Goal: Task Accomplishment & Management: Complete application form

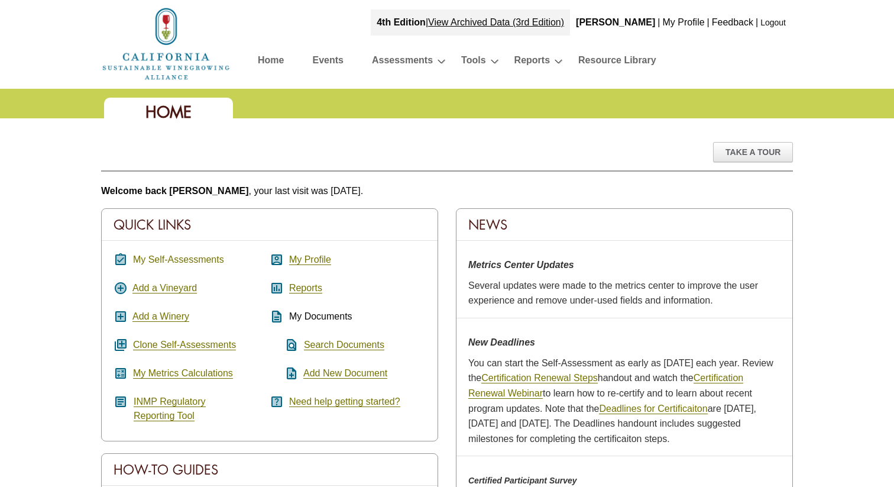
click at [188, 260] on link "My Self-Assessments" at bounding box center [178, 259] width 91 height 11
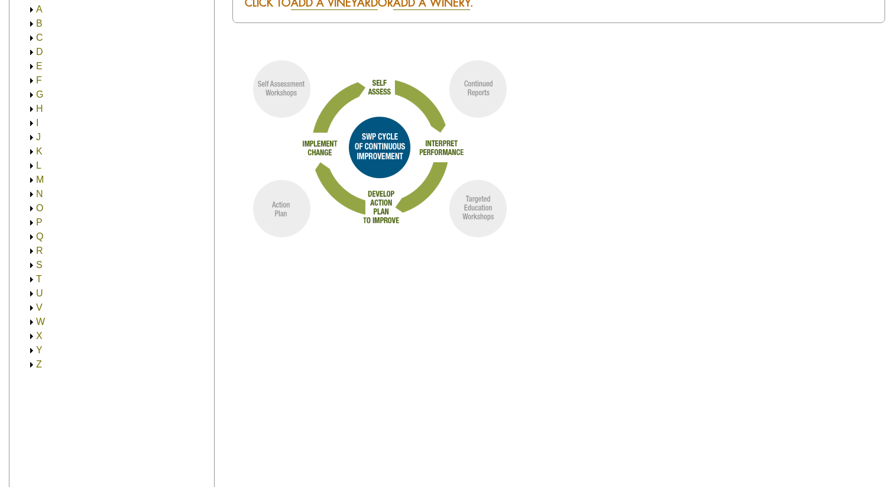
scroll to position [217, 0]
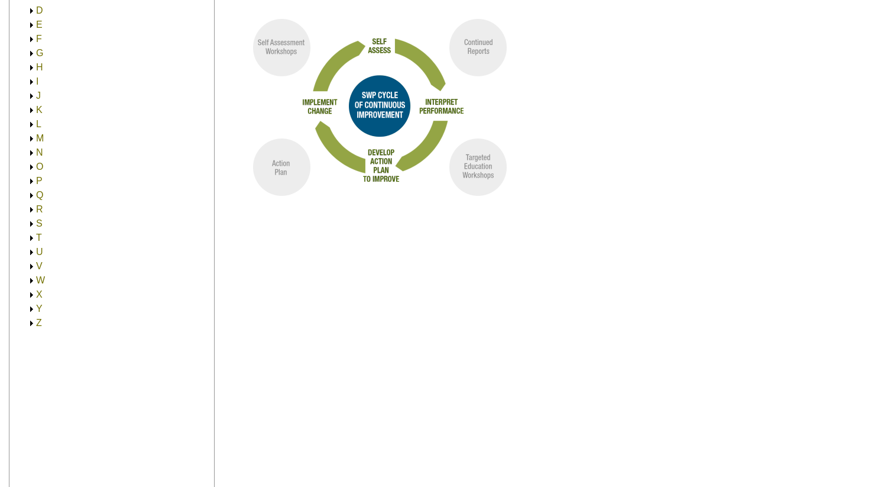
click at [31, 182] on img at bounding box center [31, 181] width 9 height 9
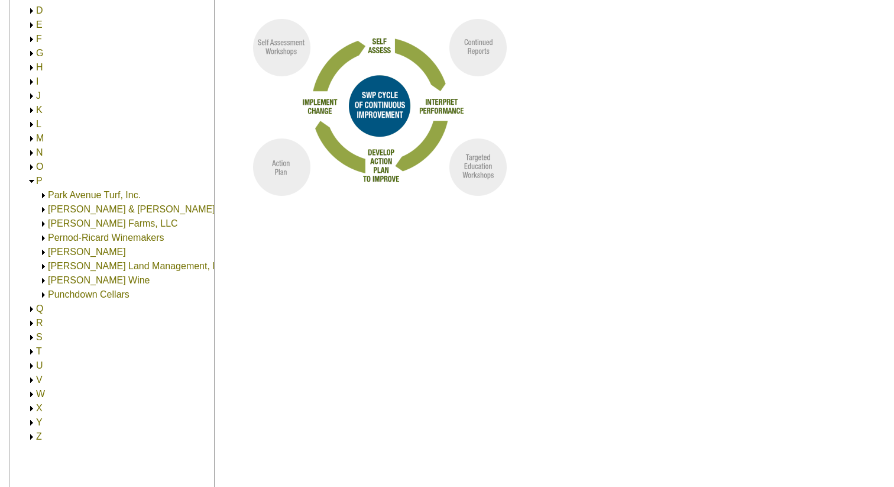
click at [82, 280] on link "[PERSON_NAME] Wine" at bounding box center [99, 280] width 102 height 10
click at [82, 295] on link "[PERSON_NAME] Wine" at bounding box center [111, 294] width 102 height 10
click at [85, 306] on link "[STREET_ADDRESS] (30.00)" at bounding box center [135, 308] width 126 height 10
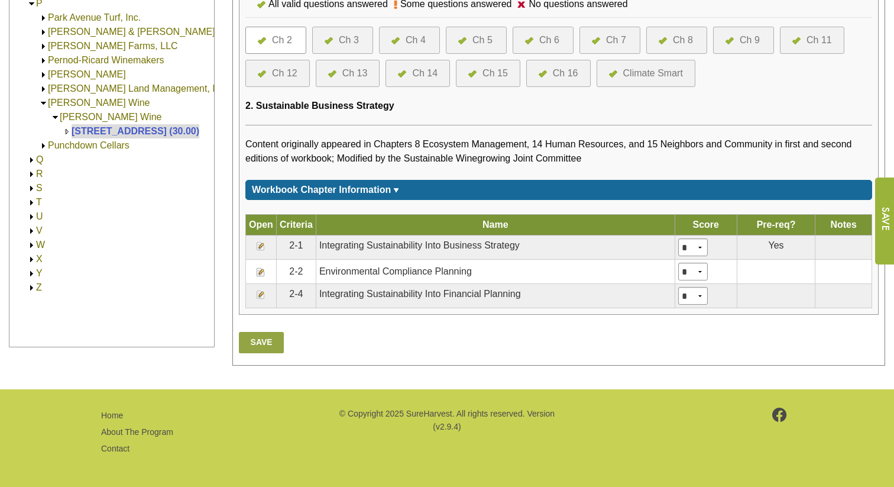
scroll to position [476, 0]
click at [412, 38] on div "Ch 4" at bounding box center [416, 40] width 20 height 14
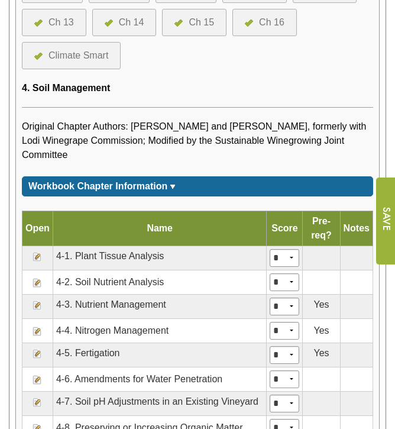
scroll to position [781, 0]
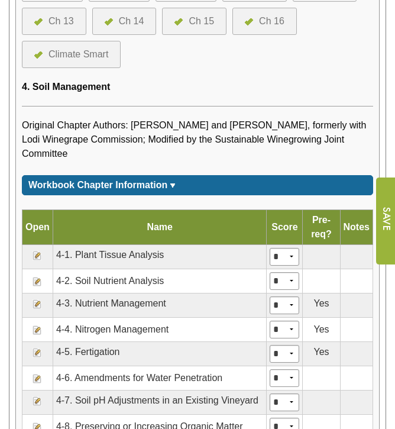
click at [37, 304] on img at bounding box center [37, 303] width 9 height 9
click at [38, 304] on img at bounding box center [37, 303] width 9 height 9
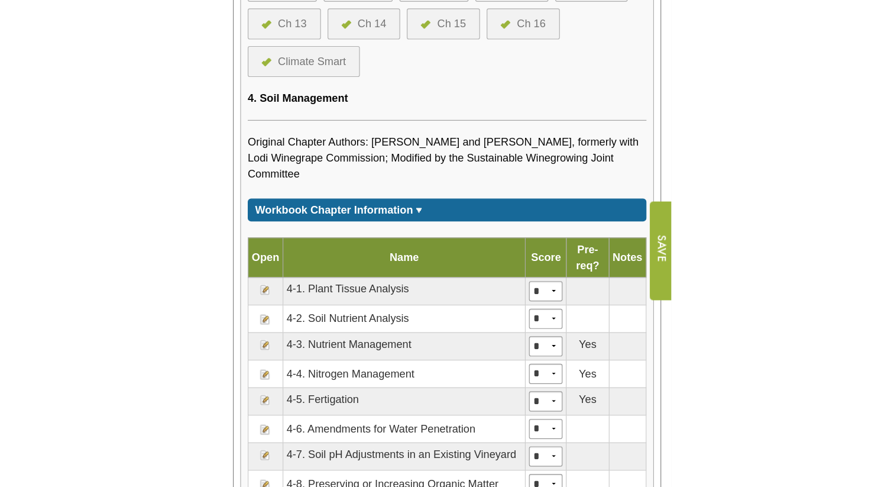
scroll to position [695, 0]
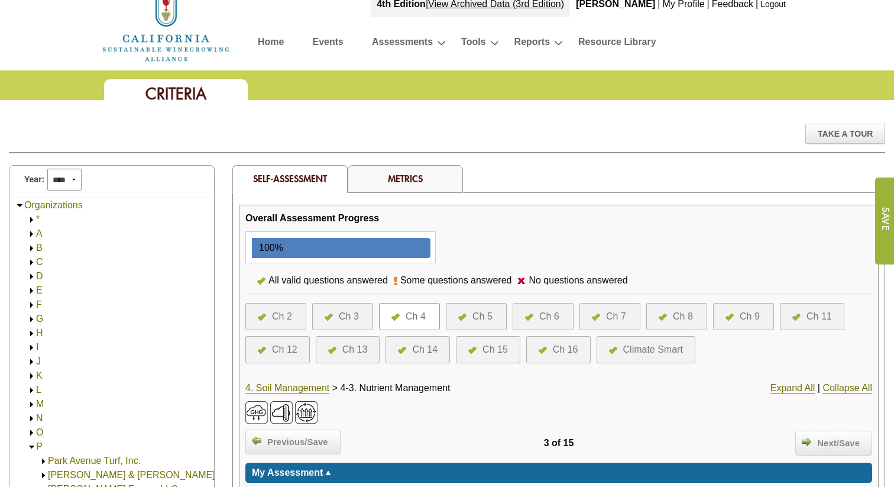
scroll to position [25, 0]
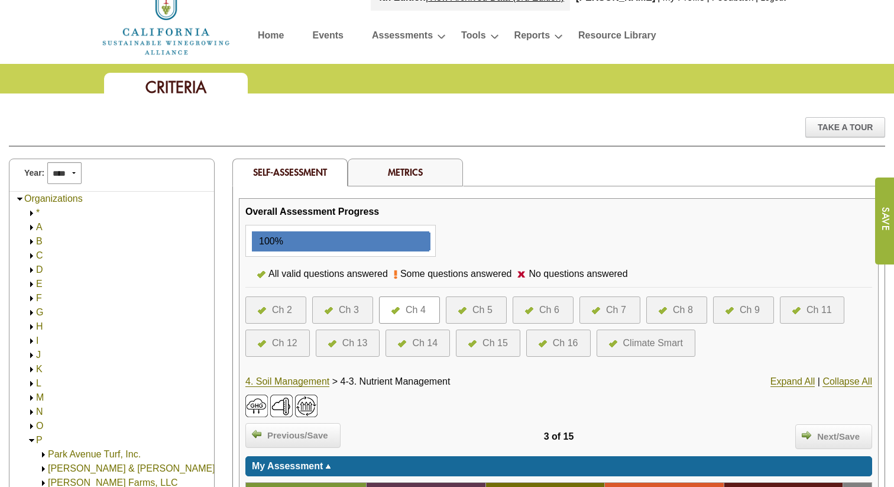
click at [34, 229] on img at bounding box center [31, 227] width 9 height 9
click at [33, 228] on img at bounding box center [31, 227] width 9 height 9
click at [32, 227] on img at bounding box center [31, 227] width 9 height 9
click at [31, 227] on img at bounding box center [31, 227] width 9 height 9
click at [37, 228] on link "A" at bounding box center [39, 227] width 7 height 10
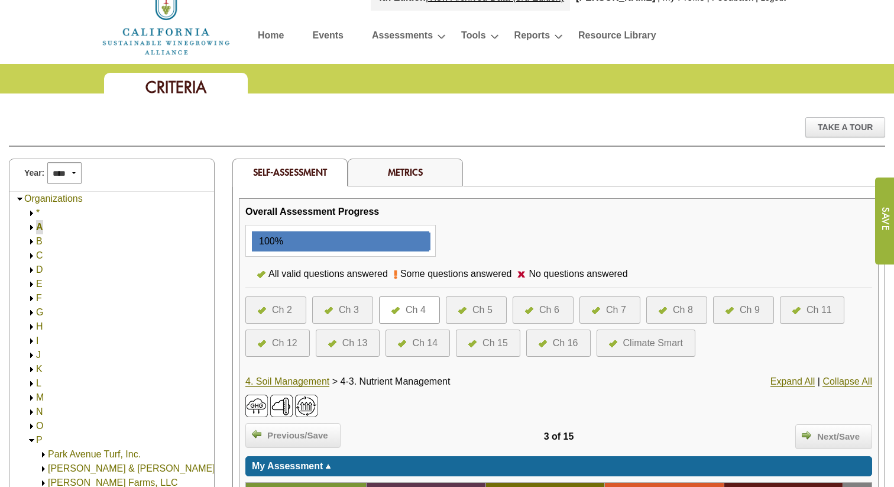
click at [30, 244] on img at bounding box center [31, 241] width 9 height 9
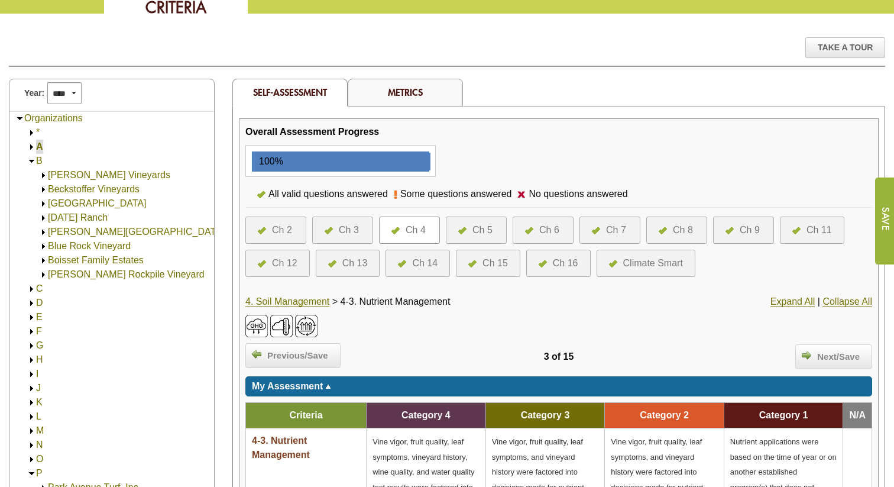
scroll to position [2, 0]
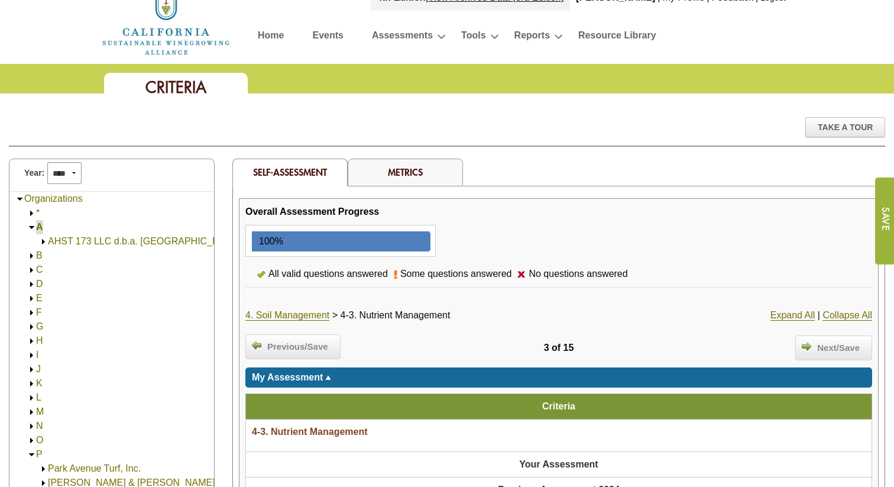
click at [32, 256] on img at bounding box center [31, 255] width 9 height 9
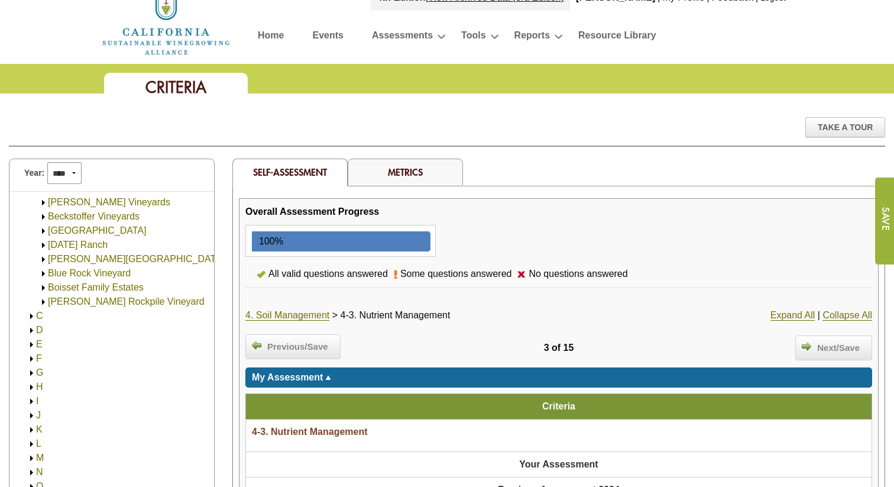
scroll to position [76, 0]
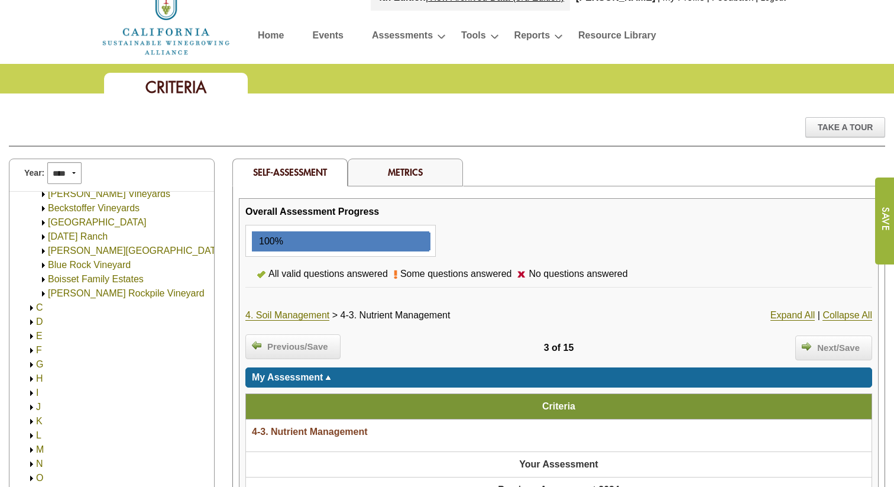
click at [31, 309] on img at bounding box center [31, 307] width 9 height 9
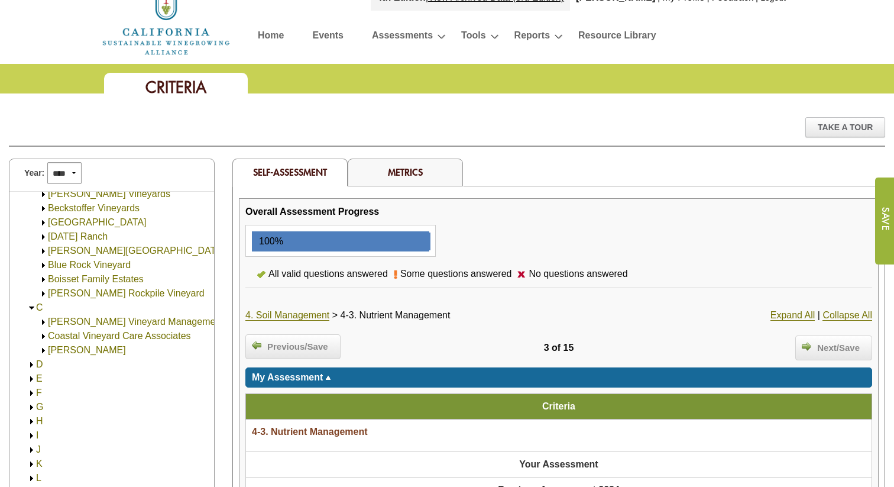
click at [31, 365] on img at bounding box center [31, 364] width 9 height 9
click at [32, 306] on img at bounding box center [31, 307] width 9 height 9
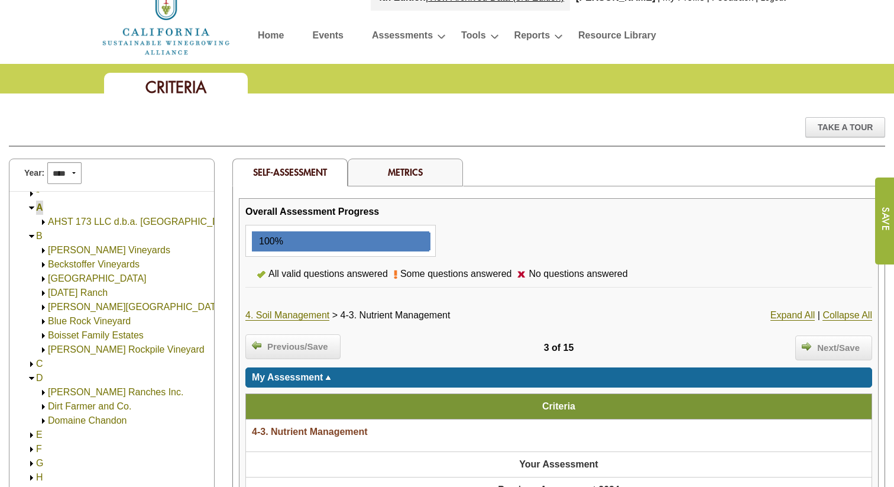
scroll to position [15, 0]
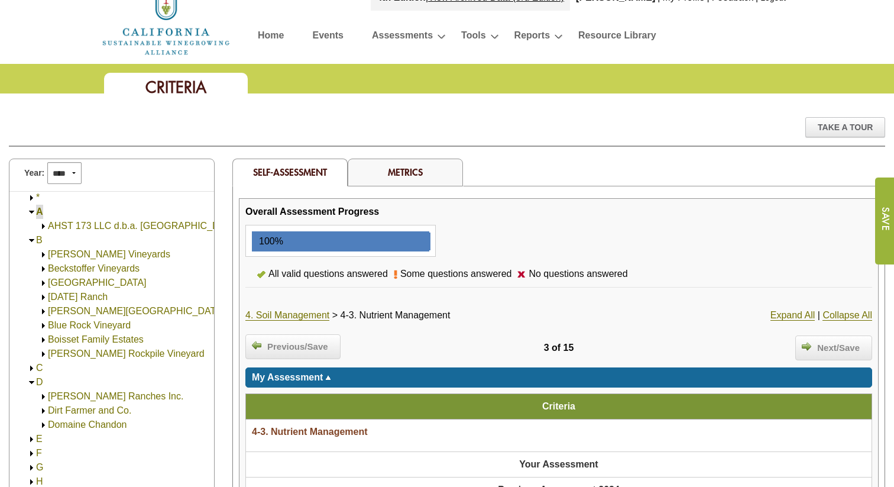
click at [32, 241] on img at bounding box center [31, 240] width 9 height 9
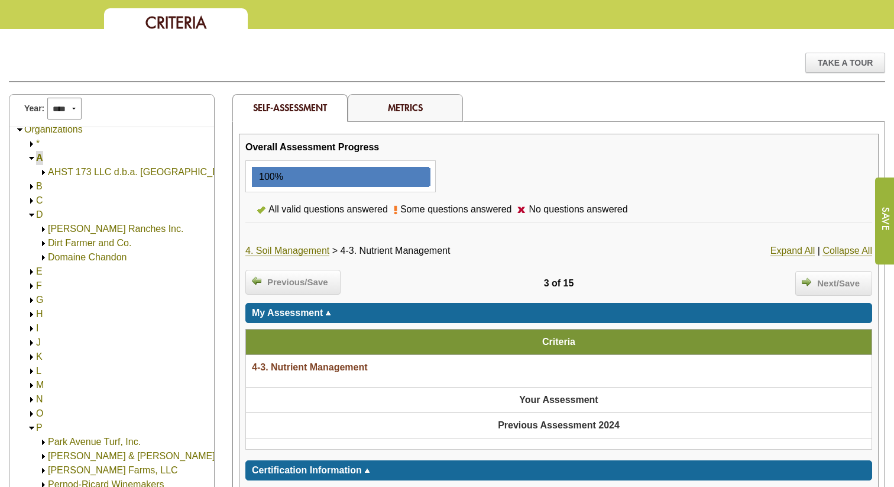
scroll to position [93, 0]
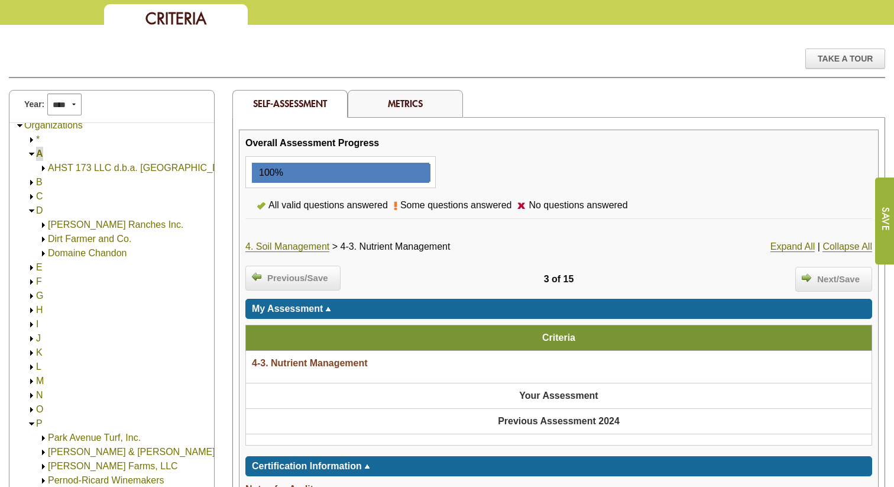
click at [33, 271] on img at bounding box center [31, 267] width 9 height 9
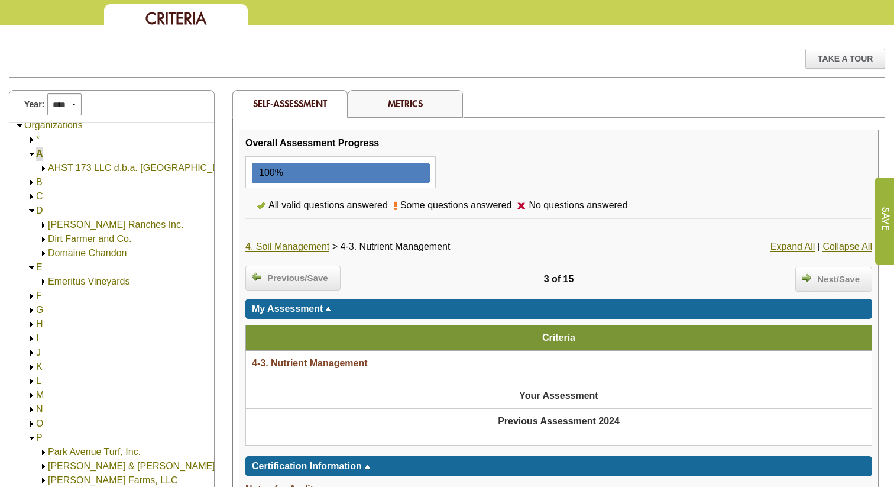
click at [31, 295] on img at bounding box center [31, 296] width 9 height 9
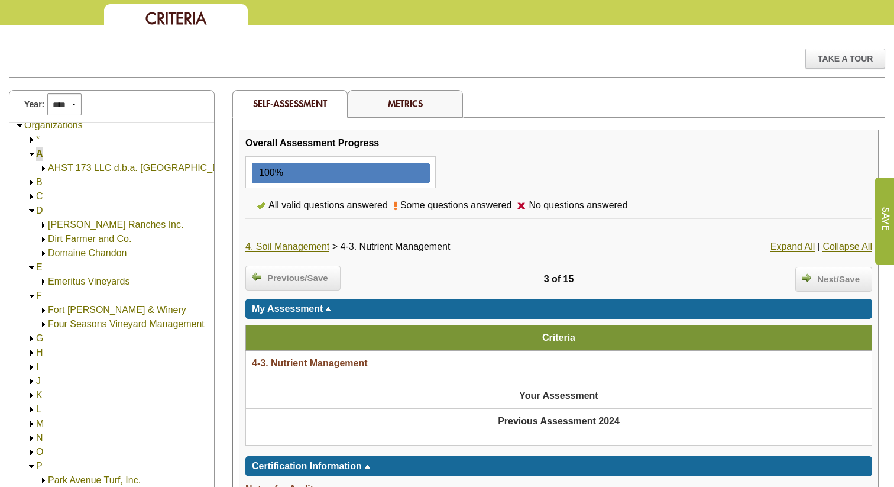
click at [33, 339] on img at bounding box center [31, 338] width 9 height 9
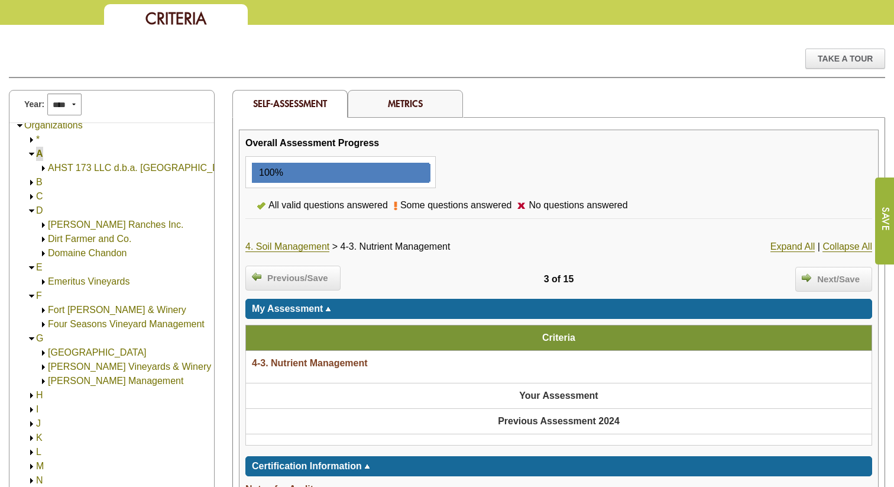
click at [31, 295] on img at bounding box center [31, 296] width 9 height 9
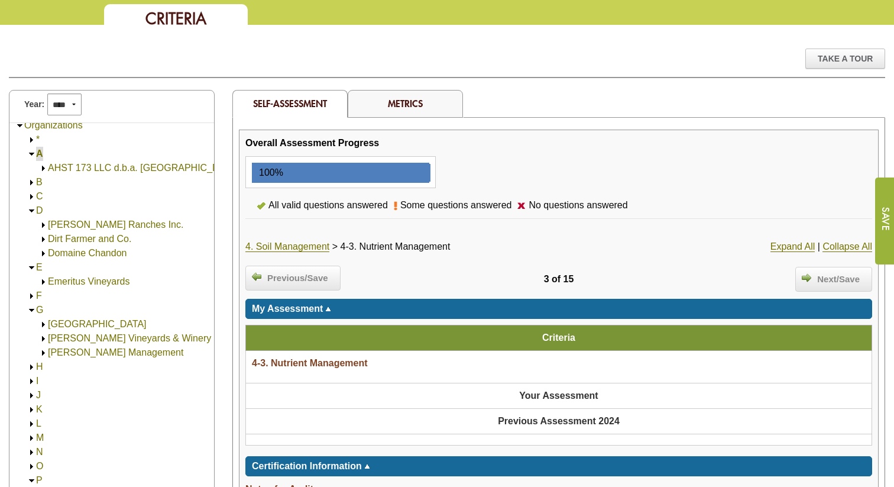
click at [31, 270] on img at bounding box center [31, 267] width 9 height 9
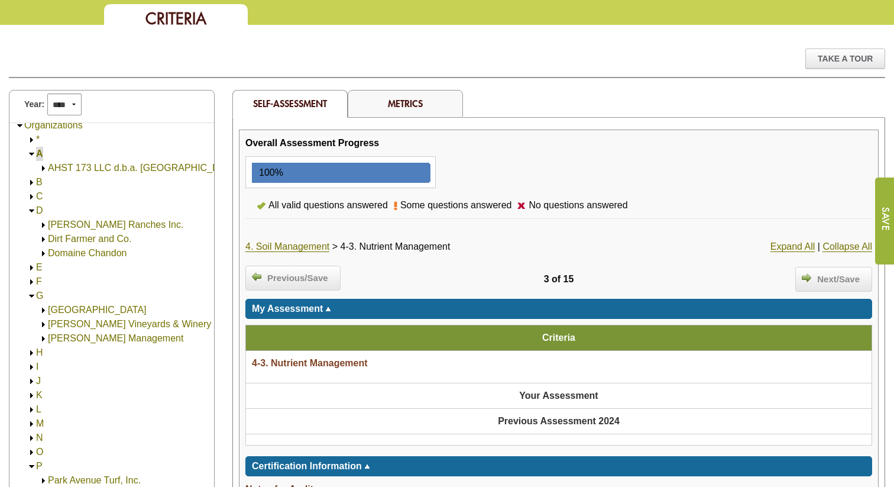
click at [30, 211] on img at bounding box center [31, 210] width 9 height 9
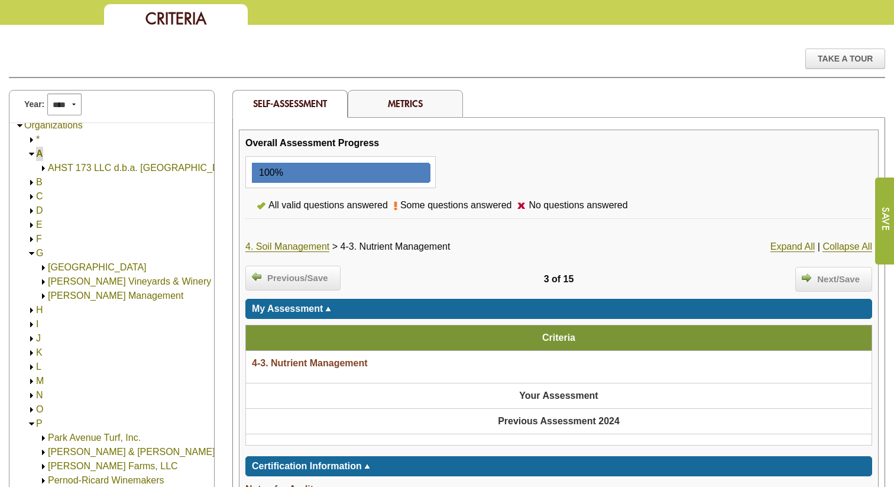
click at [32, 312] on img at bounding box center [31, 310] width 9 height 9
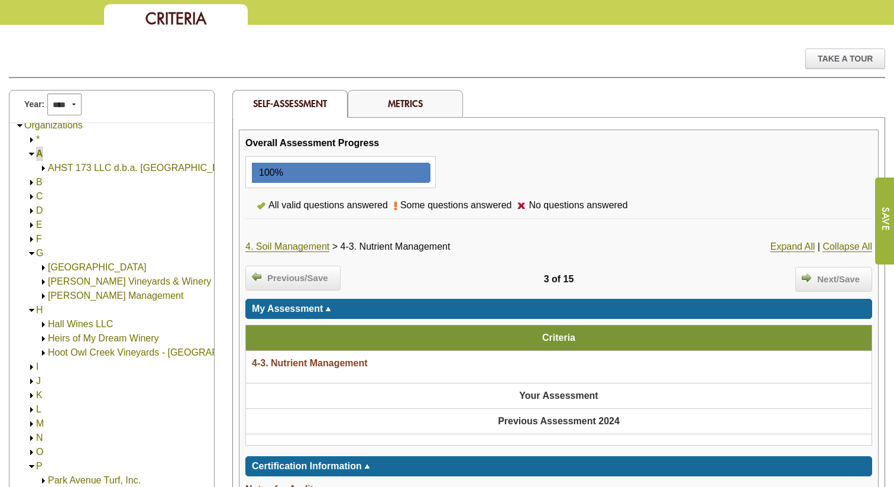
click at [30, 368] on img at bounding box center [31, 367] width 9 height 9
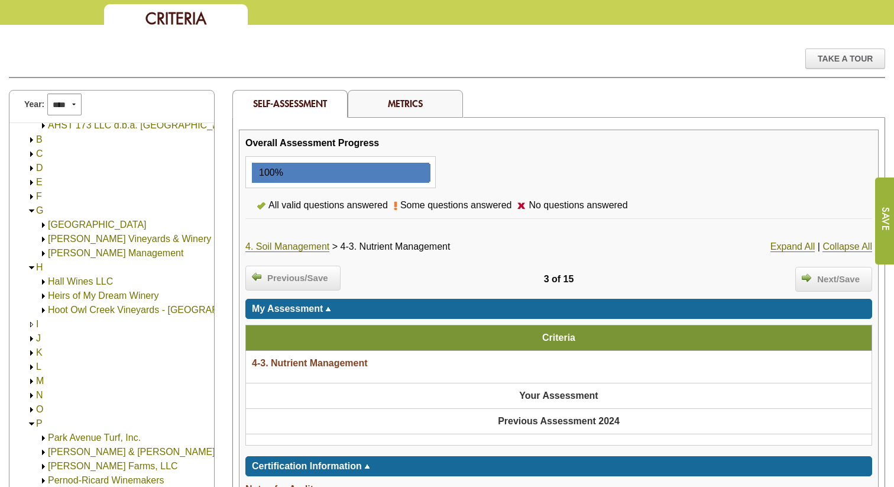
click at [29, 339] on img at bounding box center [31, 338] width 9 height 9
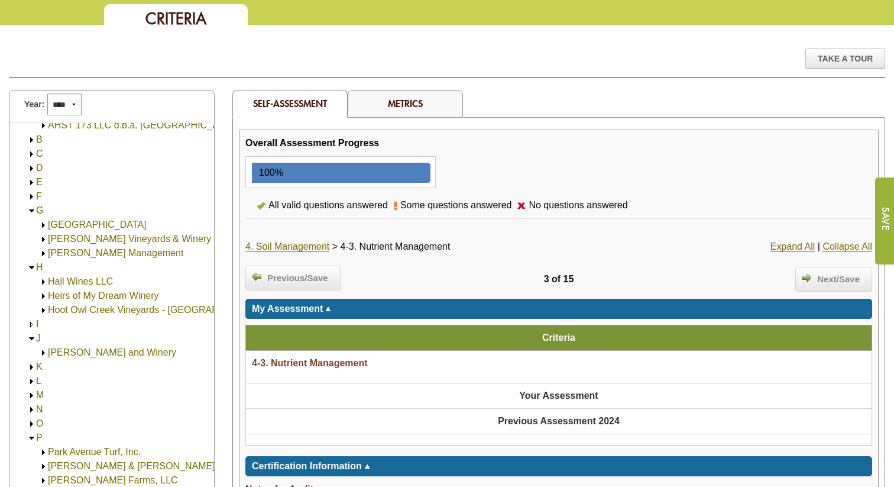
click at [33, 369] on img at bounding box center [31, 367] width 9 height 9
click at [31, 395] on img at bounding box center [31, 395] width 9 height 9
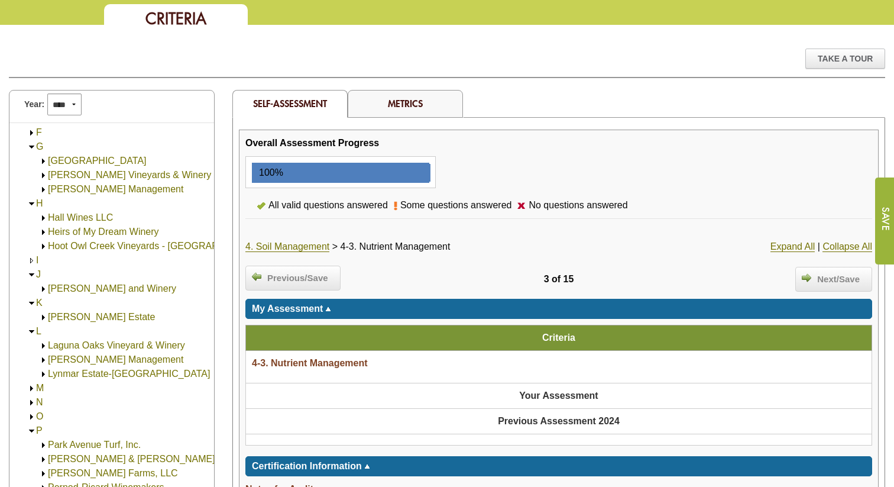
scroll to position [118, 0]
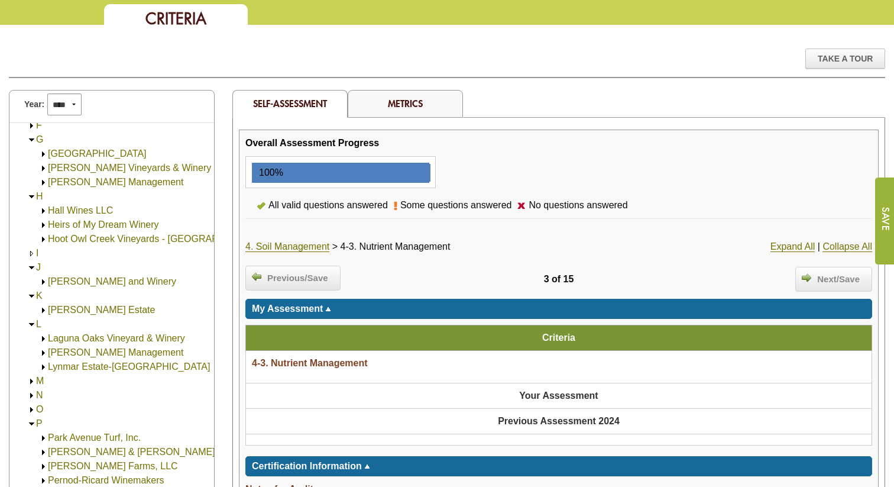
click at [31, 381] on img at bounding box center [31, 381] width 9 height 9
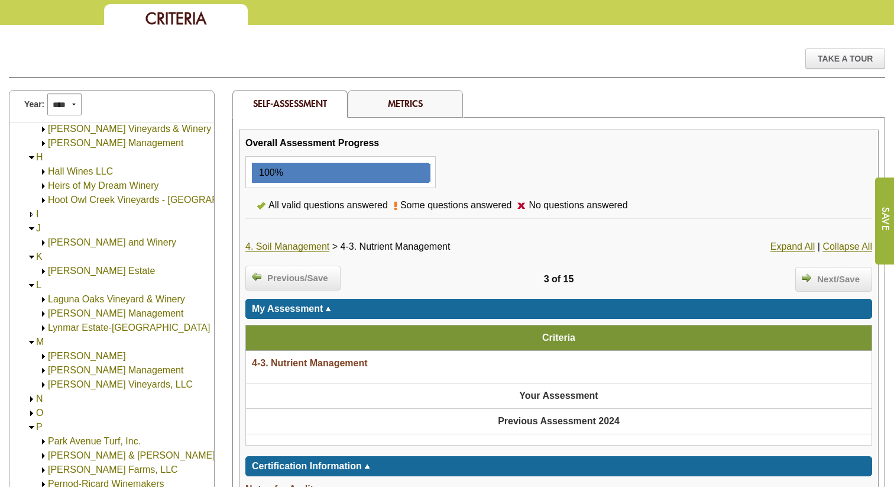
scroll to position [161, 0]
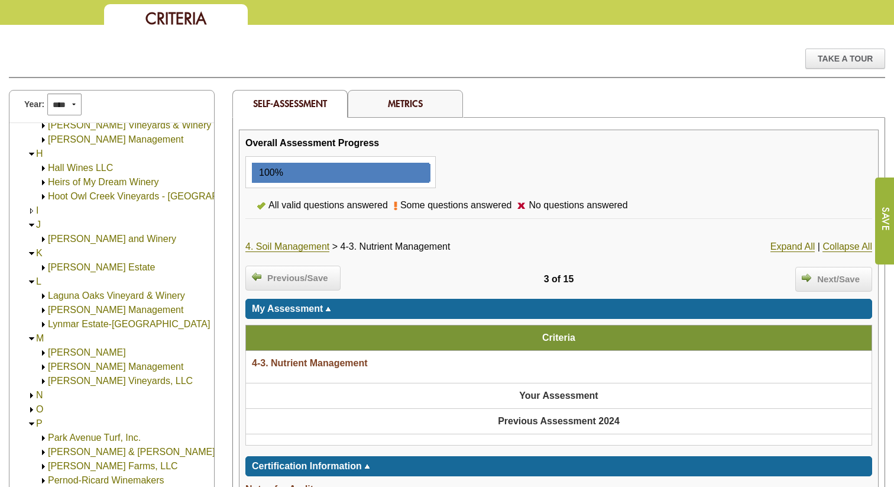
click at [32, 395] on img at bounding box center [31, 395] width 9 height 9
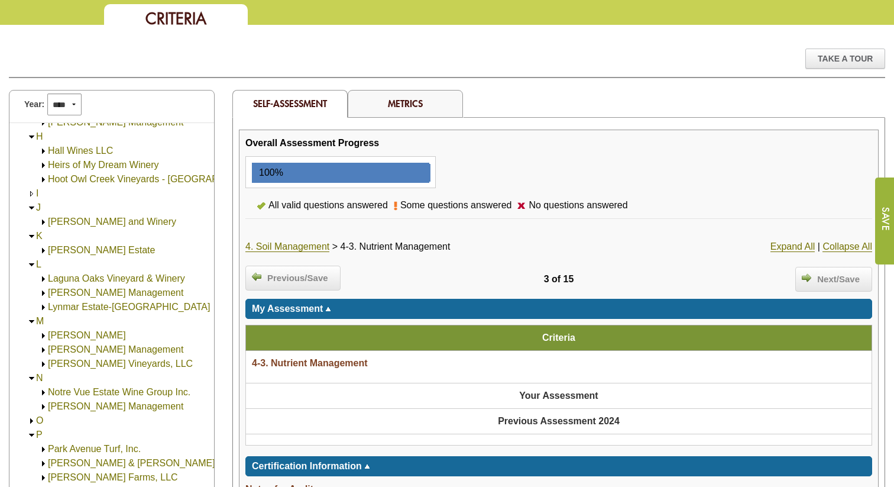
scroll to position [189, 0]
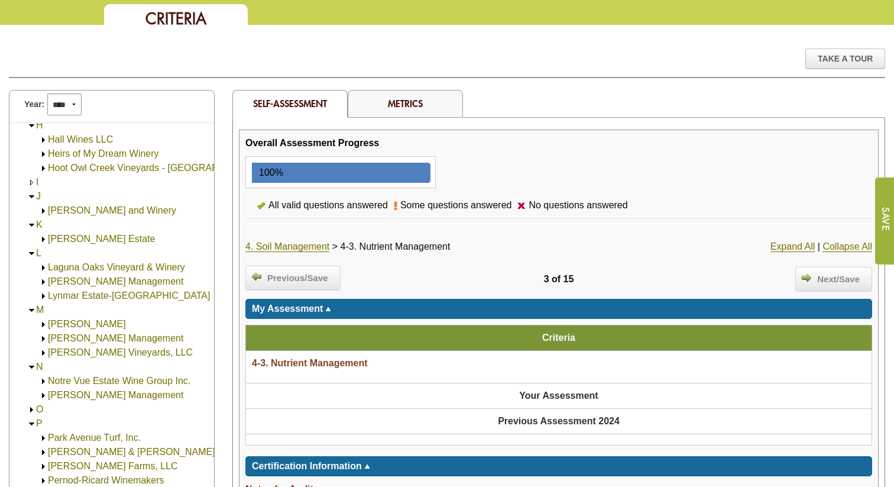
click at [31, 411] on img at bounding box center [31, 409] width 9 height 9
click at [31, 410] on img at bounding box center [31, 409] width 9 height 9
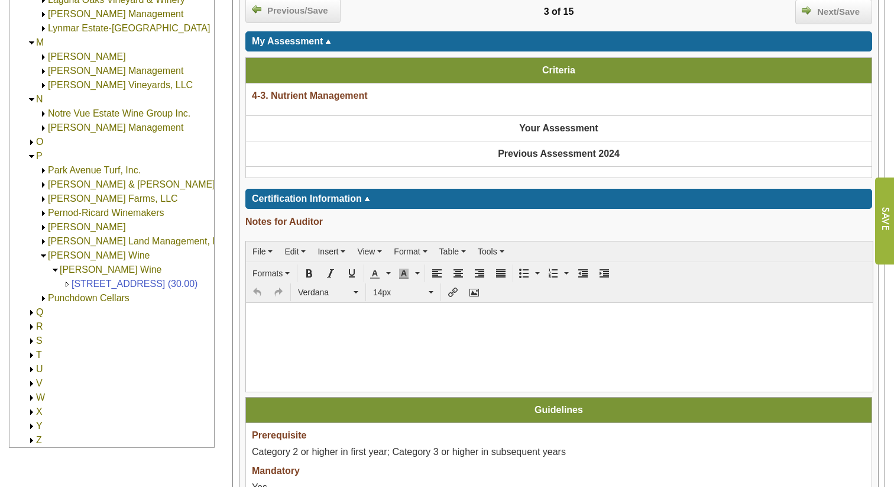
scroll to position [364, 0]
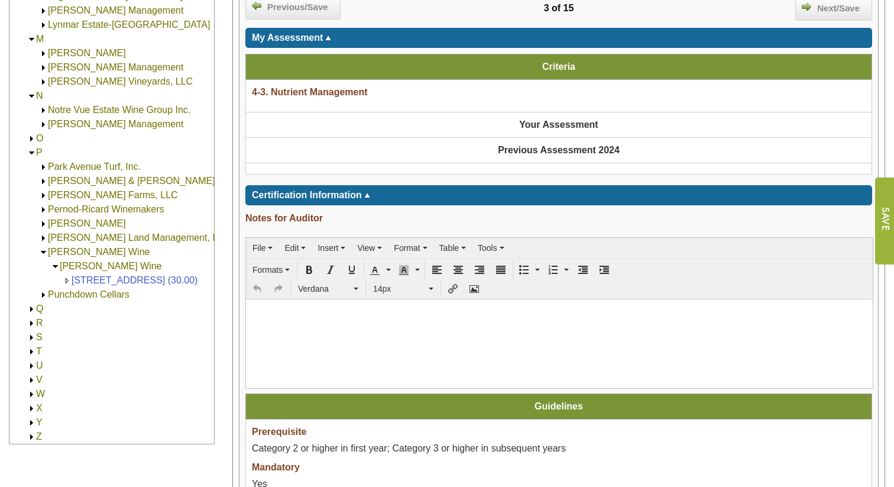
click at [31, 310] on img at bounding box center [31, 309] width 9 height 9
click at [31, 309] on img at bounding box center [31, 309] width 9 height 9
click at [32, 323] on img at bounding box center [31, 323] width 9 height 9
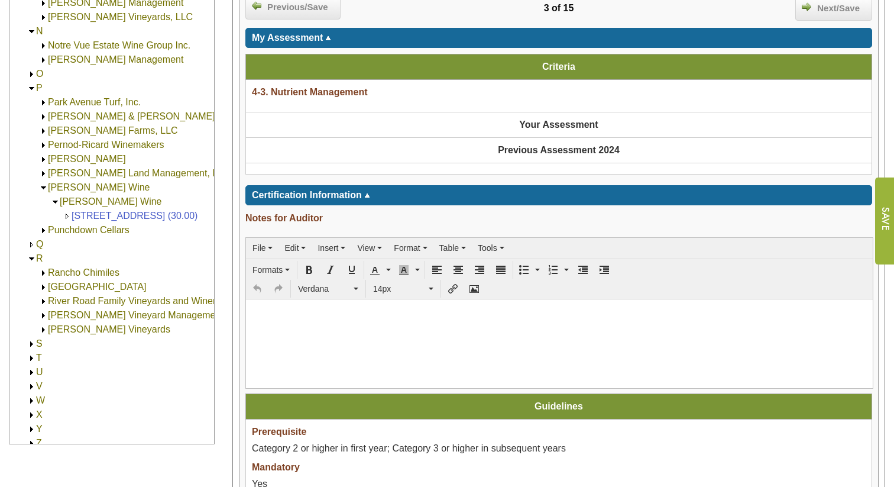
scroll to position [260, 0]
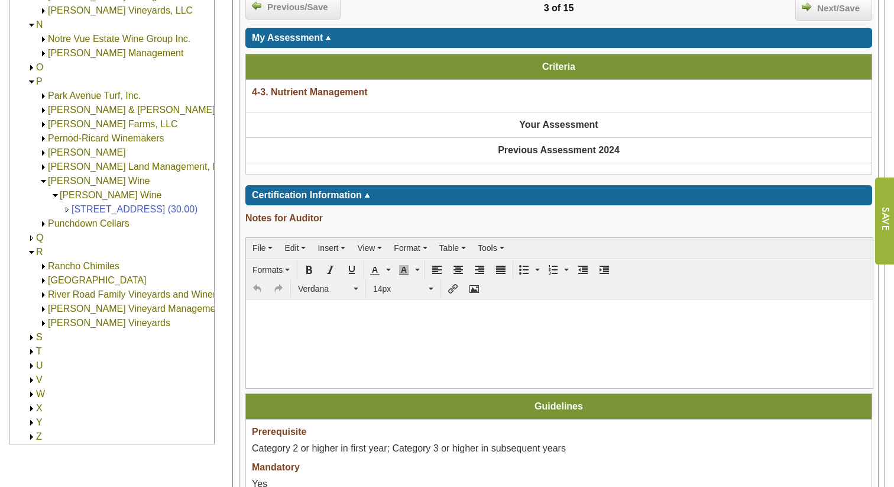
click at [32, 83] on img at bounding box center [31, 81] width 9 height 9
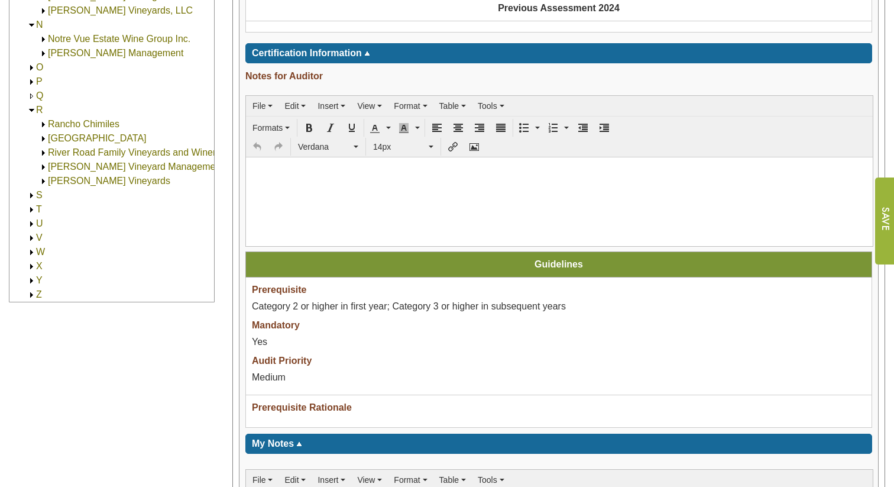
click at [31, 26] on img at bounding box center [31, 25] width 9 height 9
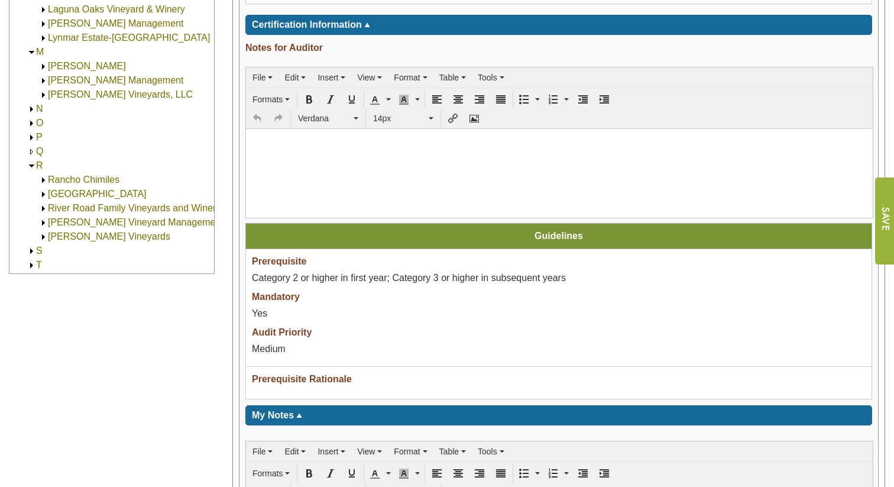
scroll to position [6, 1]
click at [31, 53] on img at bounding box center [31, 52] width 9 height 9
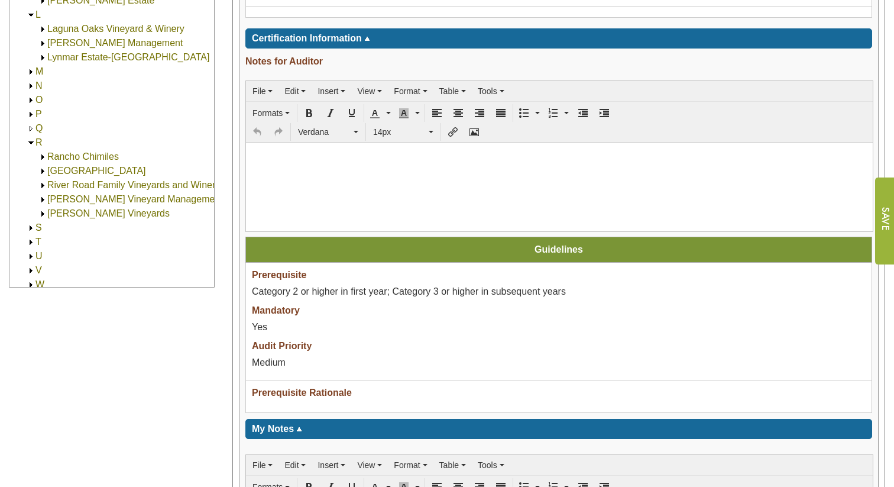
scroll to position [515, 0]
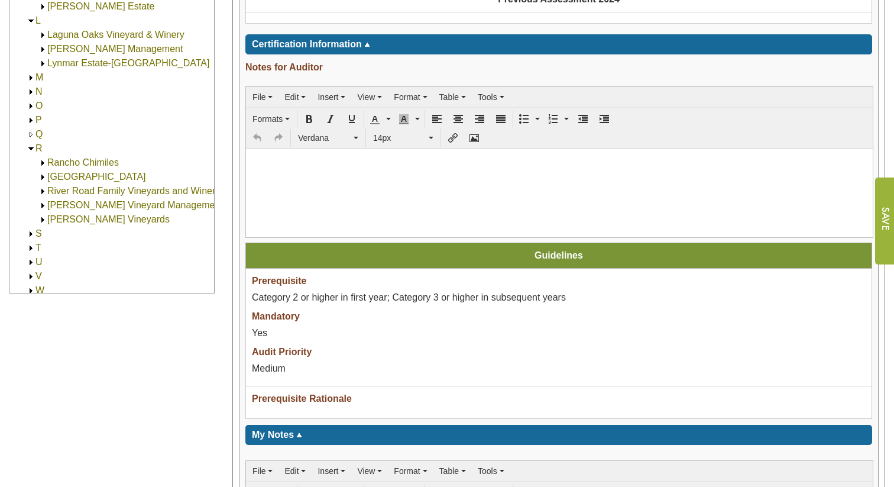
click at [33, 20] on img at bounding box center [31, 21] width 9 height 9
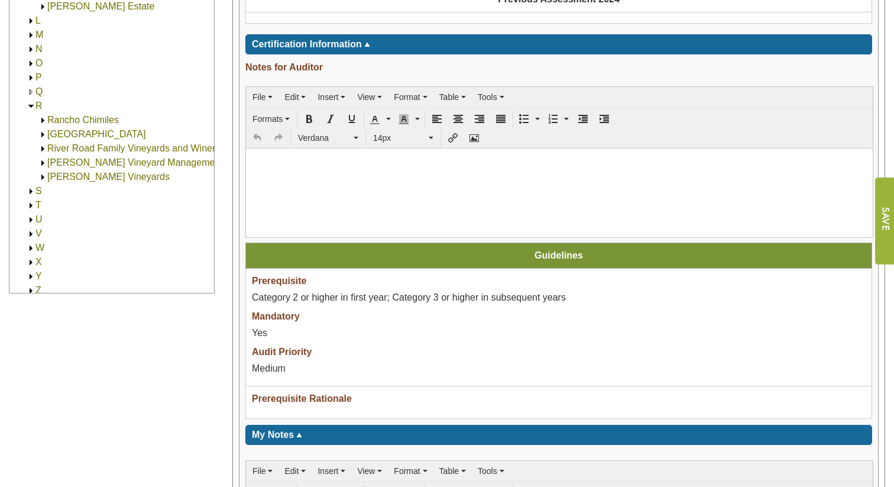
scroll to position [5, 1]
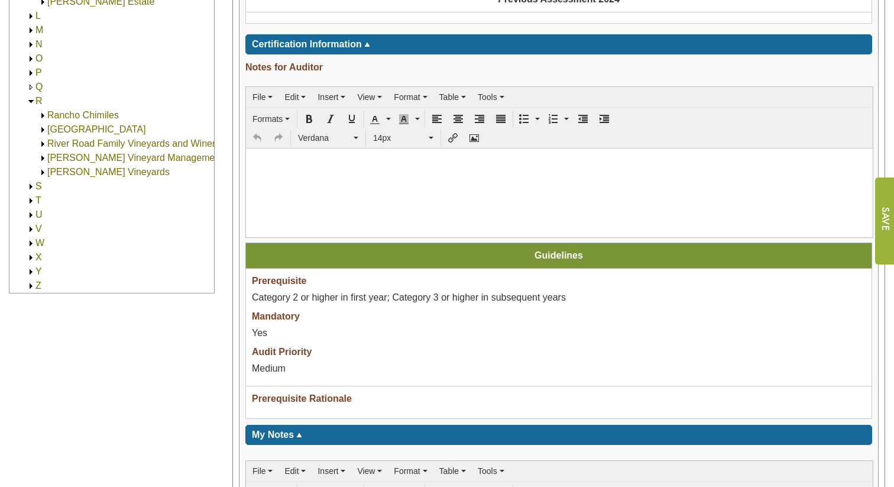
click at [35, 186] on link "S" at bounding box center [38, 186] width 7 height 10
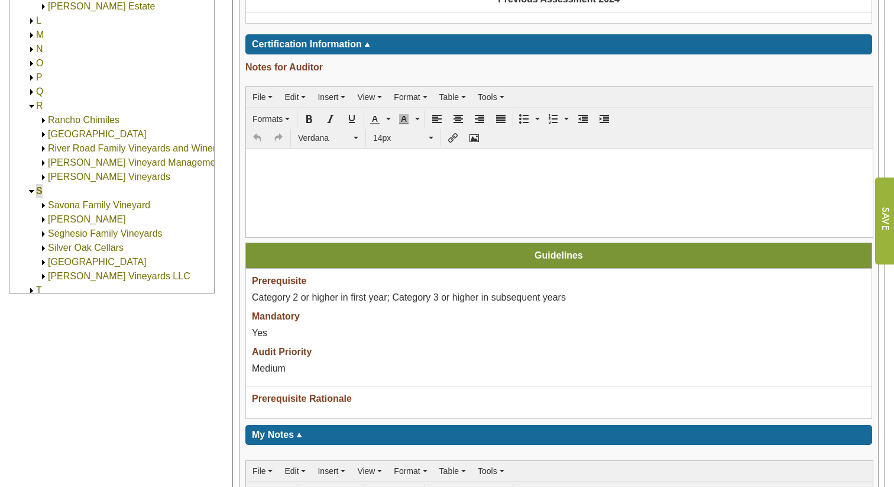
scroll to position [90, 0]
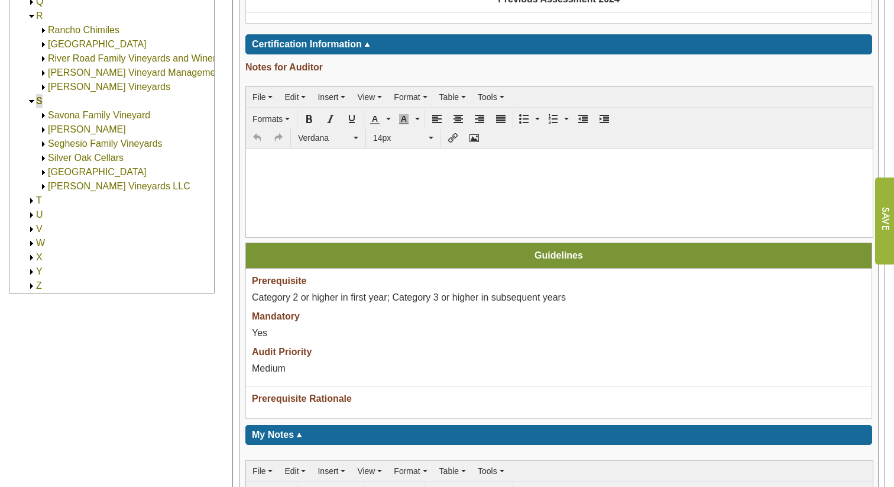
click at [31, 202] on img at bounding box center [31, 200] width 9 height 9
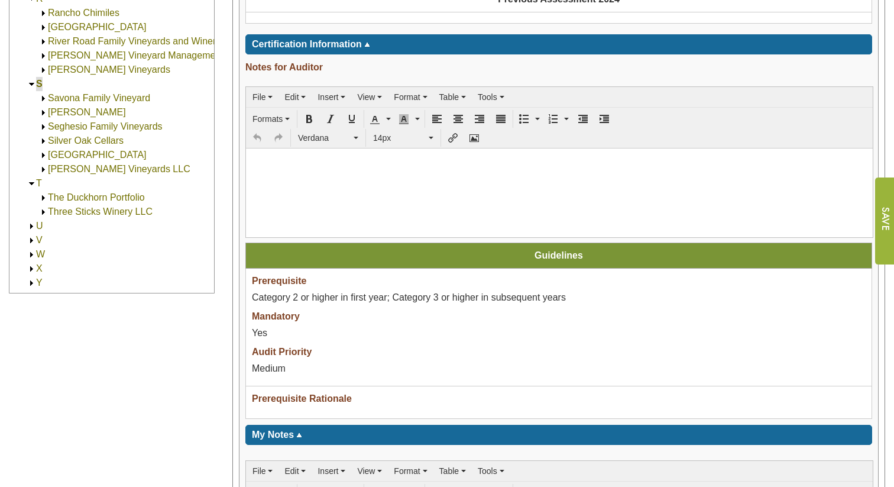
scroll to position [118, 0]
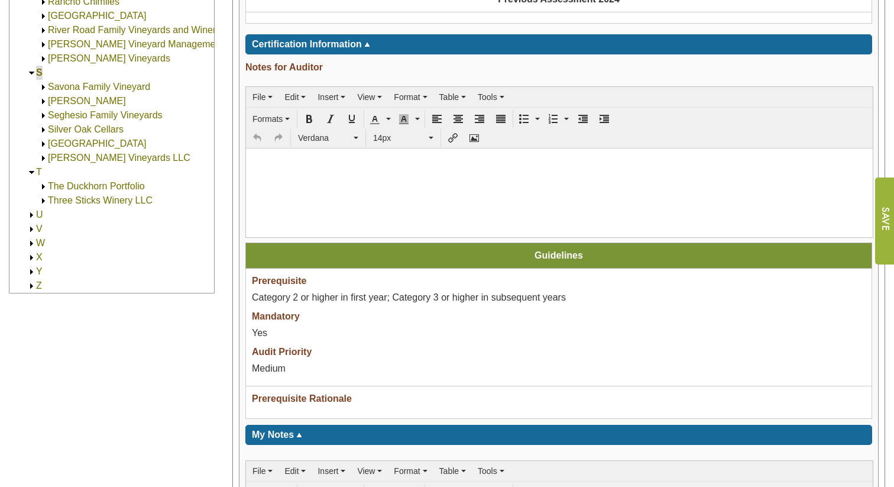
click at [31, 216] on img at bounding box center [31, 215] width 9 height 9
click at [32, 230] on img at bounding box center [31, 229] width 9 height 9
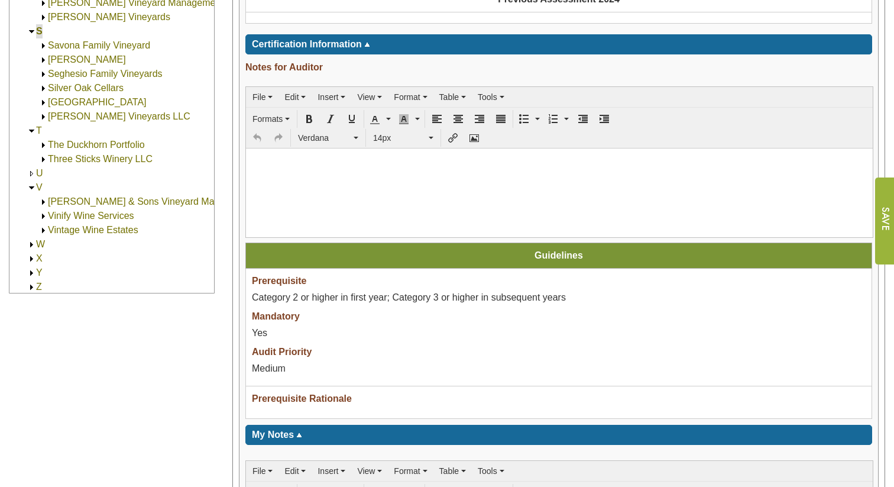
scroll to position [161, 0]
click at [31, 244] on img at bounding box center [31, 243] width 9 height 9
click at [31, 270] on img at bounding box center [31, 271] width 9 height 9
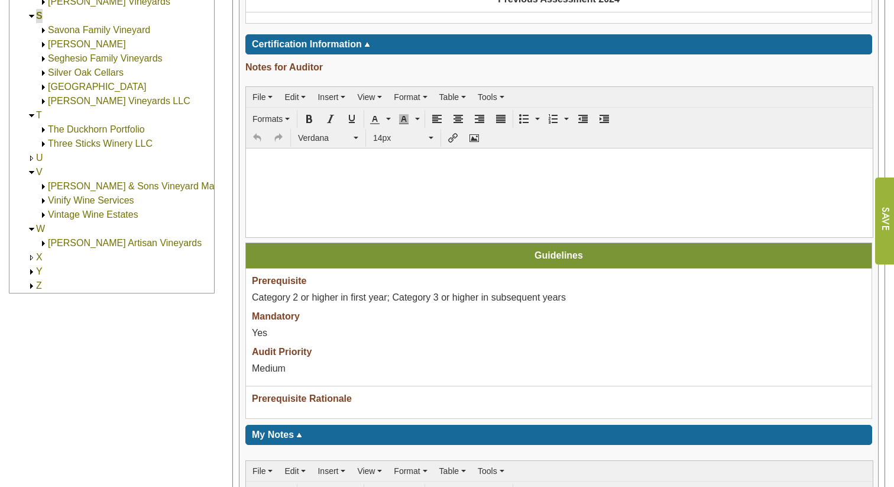
click at [31, 271] on img at bounding box center [31, 271] width 9 height 9
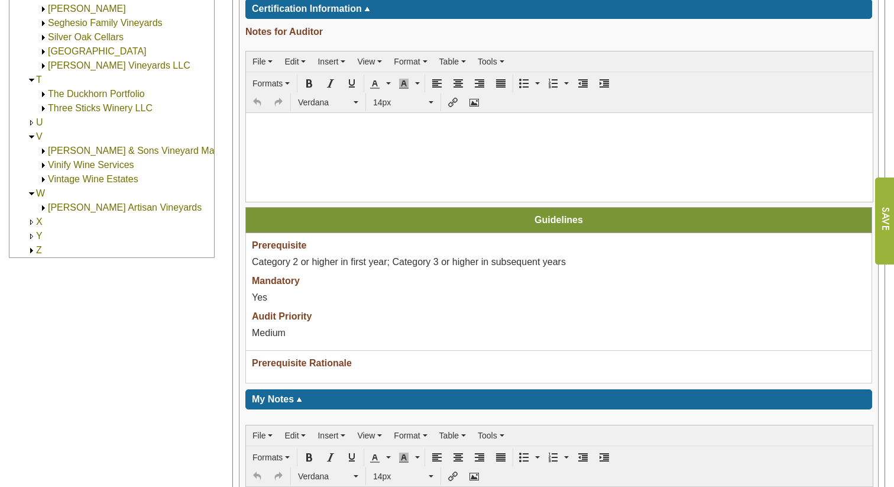
scroll to position [563, 0]
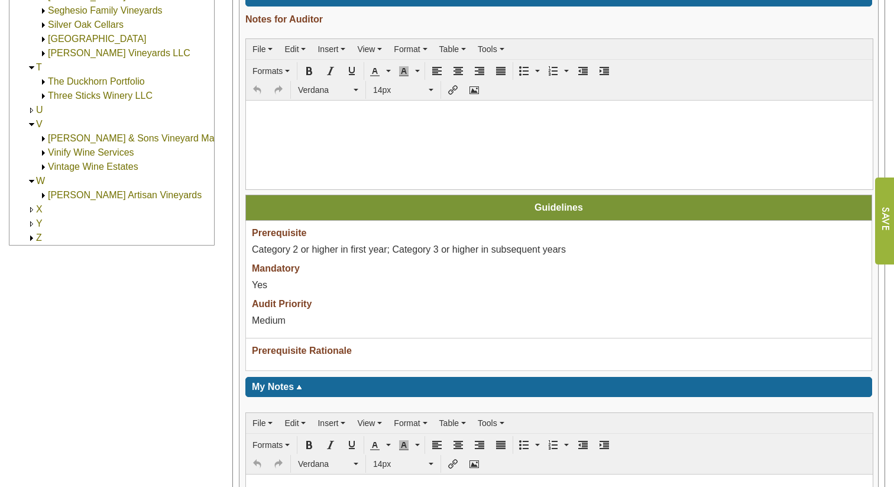
click at [32, 239] on img at bounding box center [31, 238] width 9 height 9
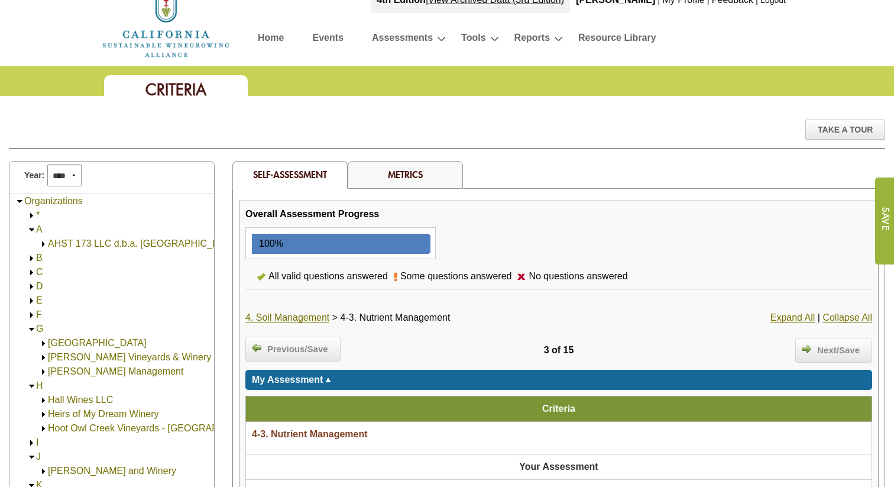
scroll to position [0, 0]
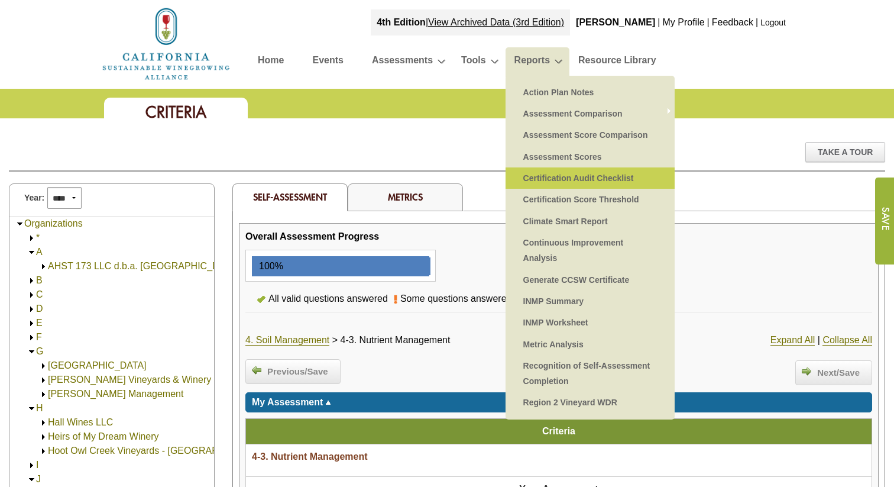
click at [557, 184] on link "Certification Audit Checklist" at bounding box center [589, 177] width 145 height 21
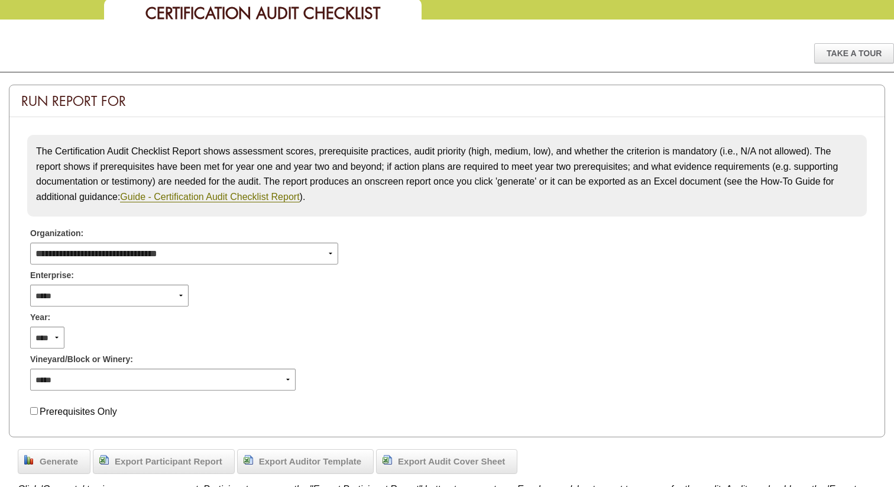
scroll to position [138, 0]
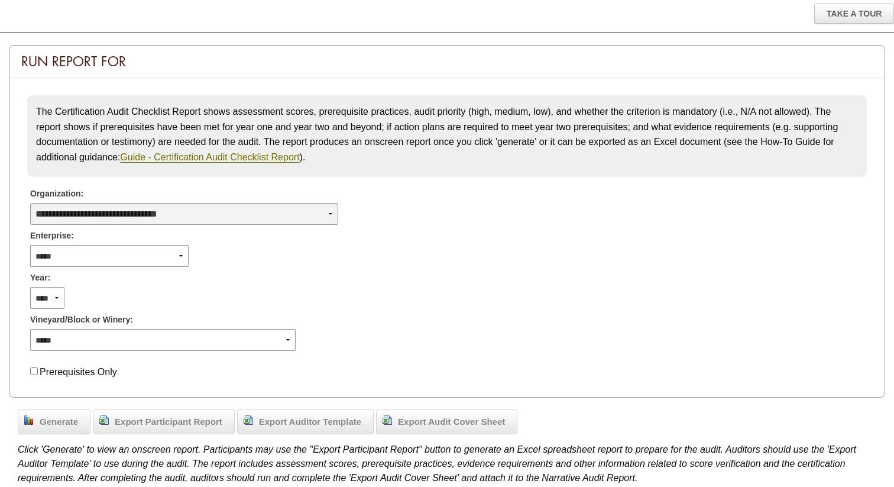
click at [284, 212] on select "**********" at bounding box center [184, 214] width 308 height 22
select select "****"
click at [30, 203] on select "**********" at bounding box center [184, 214] width 308 height 22
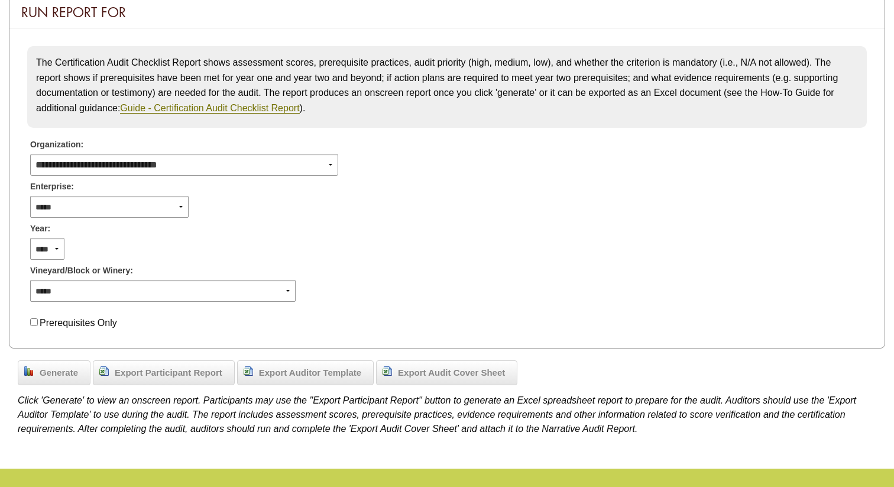
scroll to position [266, 0]
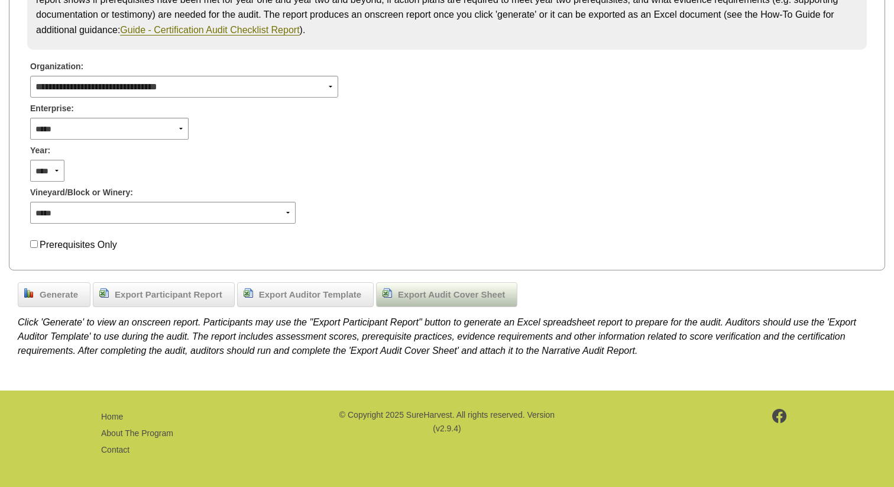
click at [416, 290] on span "Export Audit Cover Sheet" at bounding box center [451, 295] width 119 height 14
